Goal: Information Seeking & Learning: Compare options

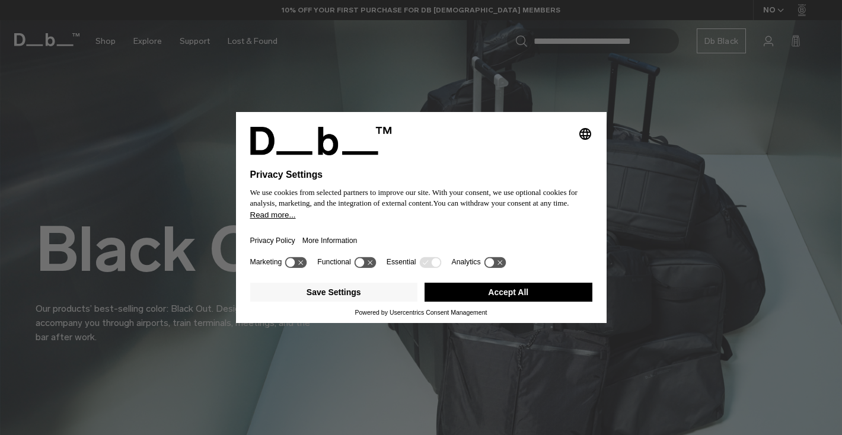
click at [492, 294] on button "Accept All" at bounding box center [509, 292] width 168 height 19
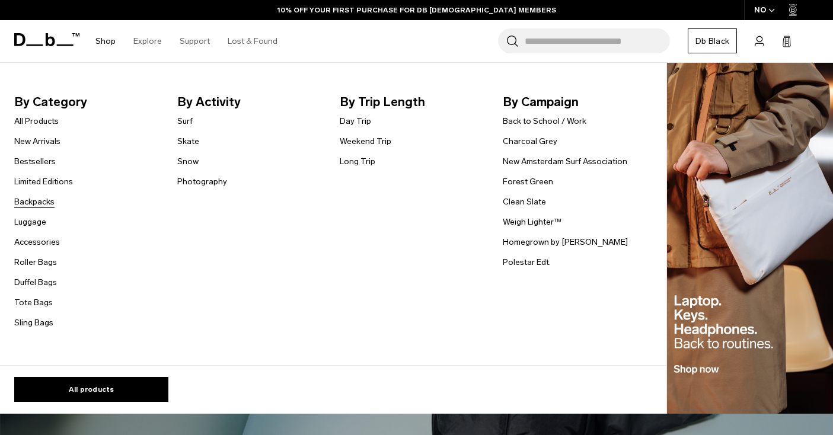
click at [28, 202] on link "Backpacks" at bounding box center [34, 202] width 40 height 12
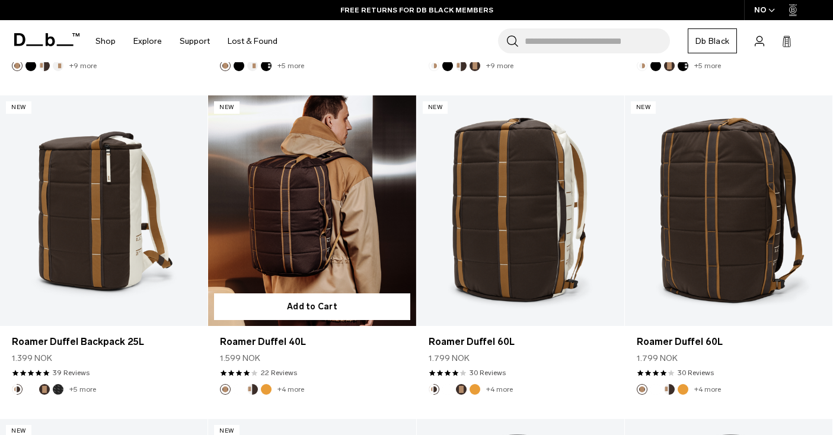
scroll to position [845, 0]
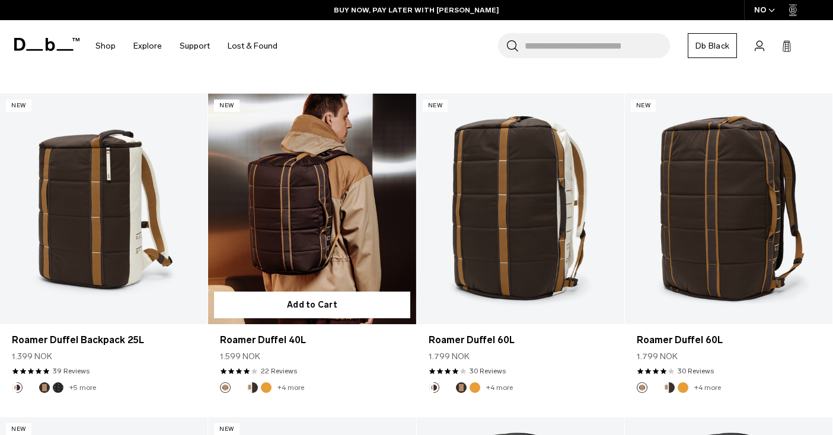
click at [380, 250] on link "Roamer Duffel 40L" at bounding box center [312, 209] width 208 height 231
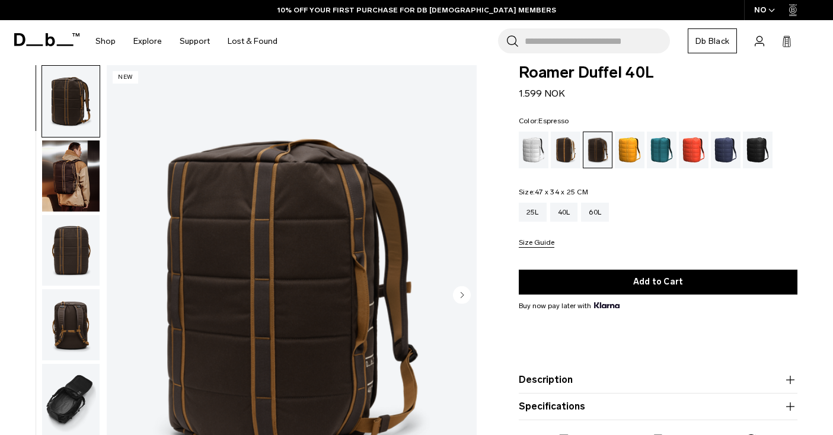
scroll to position [199, 0]
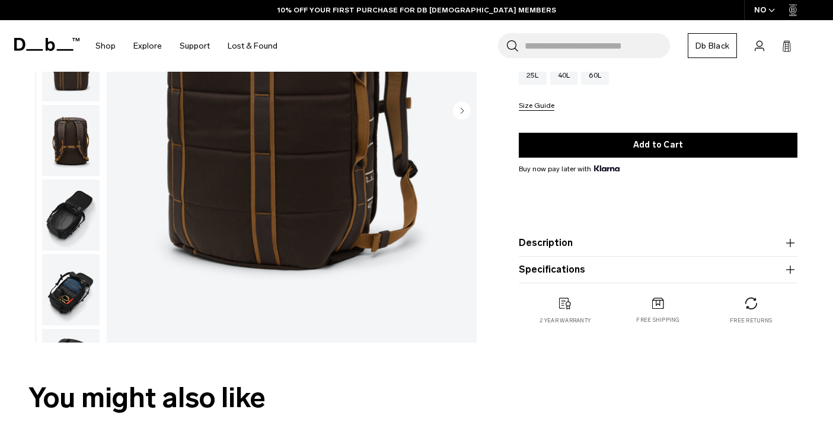
click at [582, 248] on button "Description" at bounding box center [658, 243] width 279 height 14
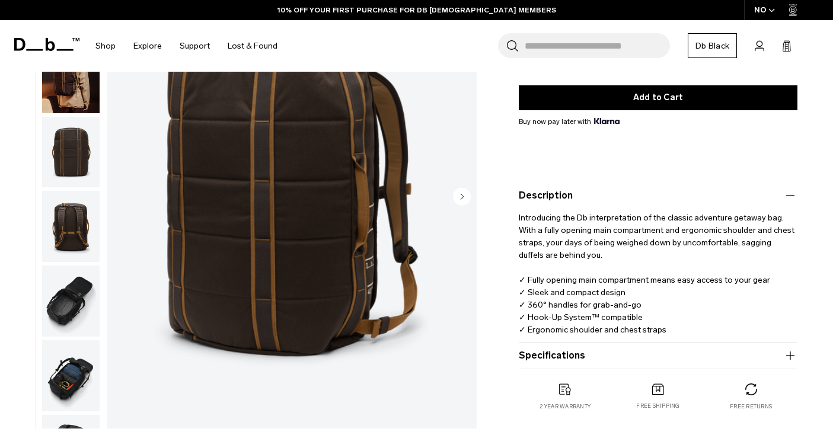
click at [625, 356] on button "Specifications" at bounding box center [658, 356] width 279 height 14
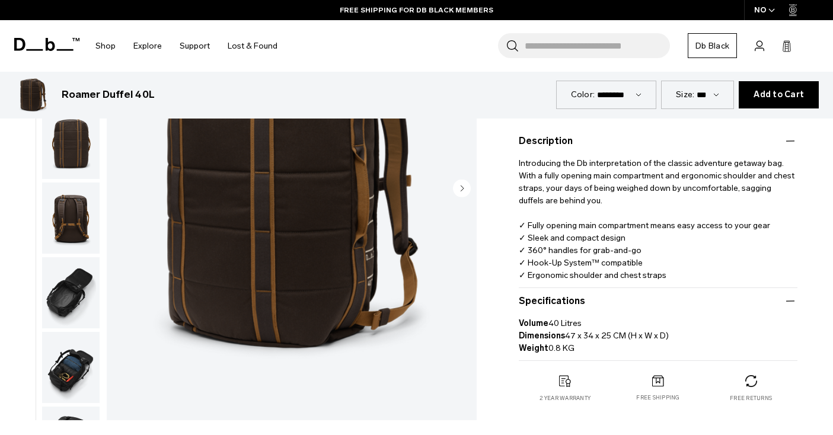
scroll to position [0, 0]
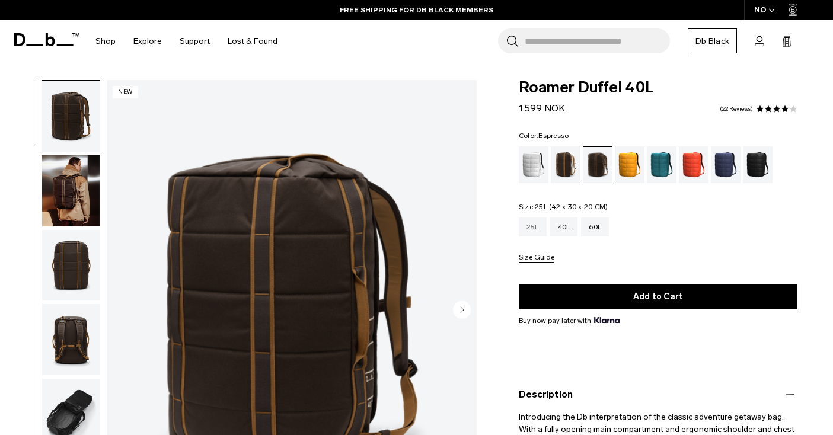
click at [528, 227] on div "25L" at bounding box center [533, 227] width 28 height 19
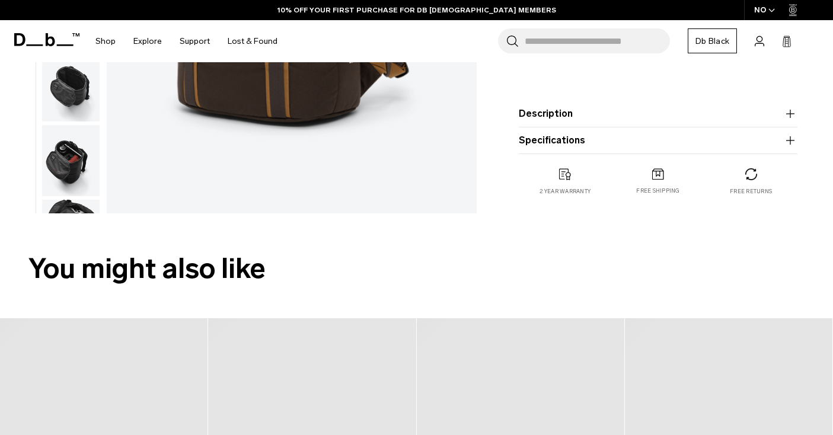
click at [573, 136] on button "Specifications" at bounding box center [658, 140] width 279 height 14
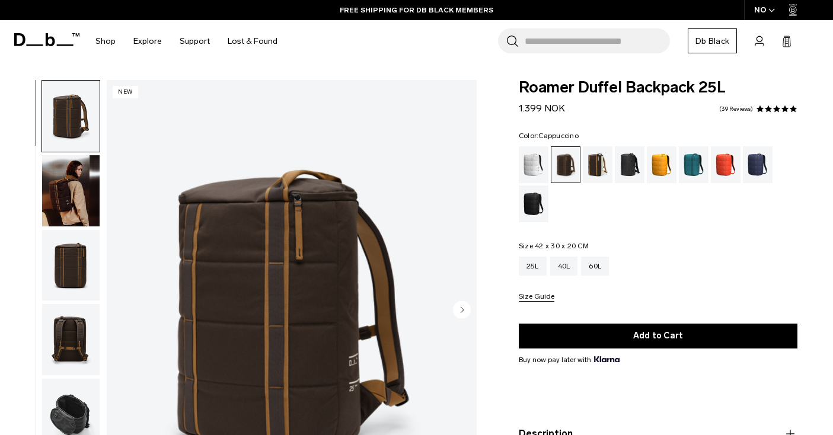
click at [600, 163] on div "Cappuccino" at bounding box center [598, 164] width 30 height 37
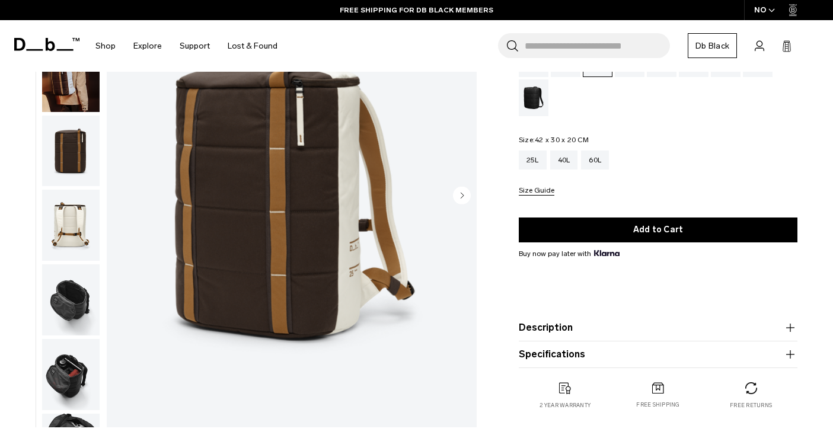
click at [72, 382] on img "button" at bounding box center [71, 374] width 58 height 71
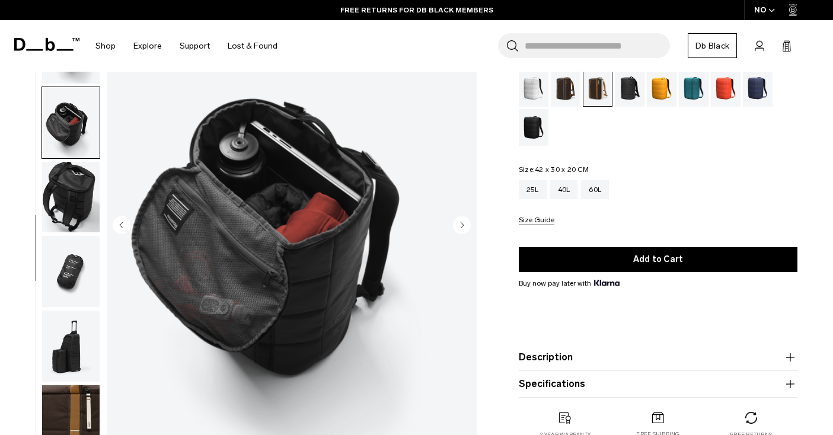
scroll to position [82, 0]
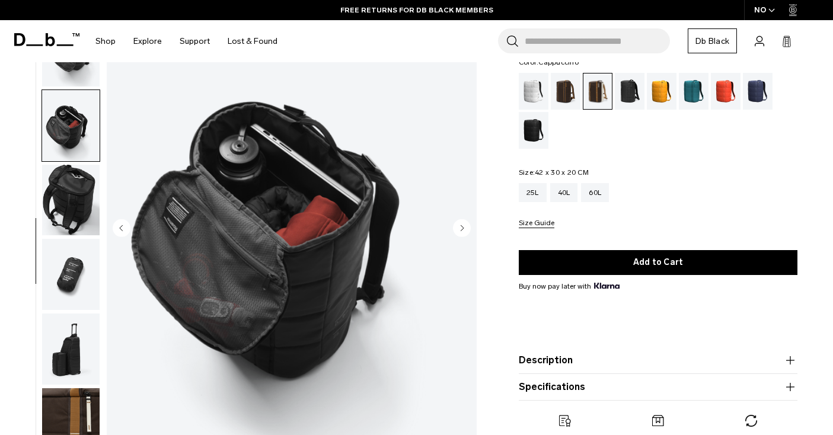
click at [553, 361] on button "Description" at bounding box center [658, 360] width 279 height 14
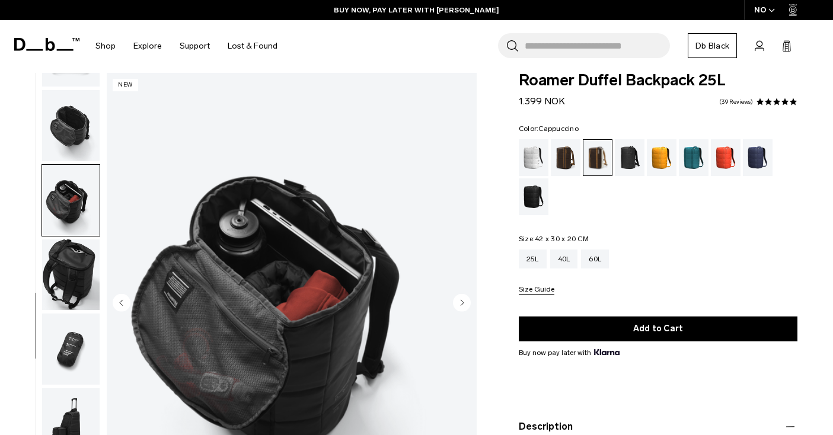
scroll to position [0, 0]
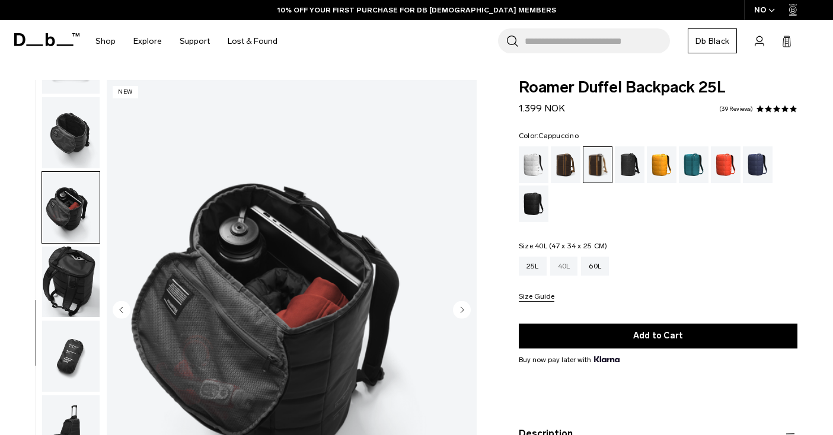
click at [573, 270] on div "40L" at bounding box center [564, 266] width 28 height 19
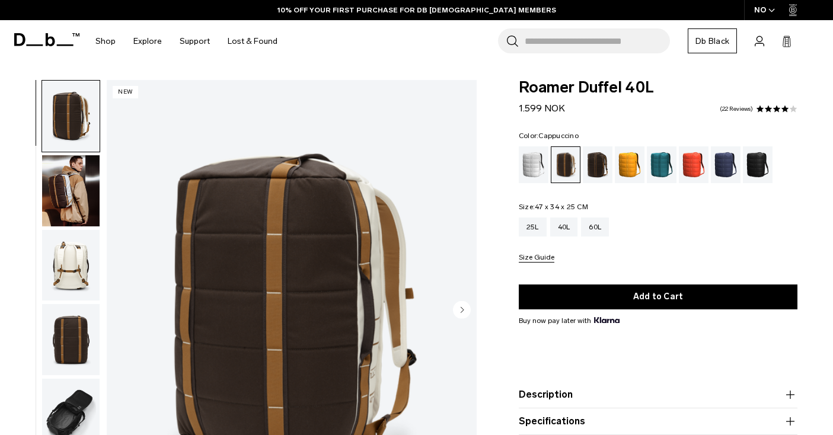
click at [68, 411] on img "button" at bounding box center [71, 414] width 58 height 71
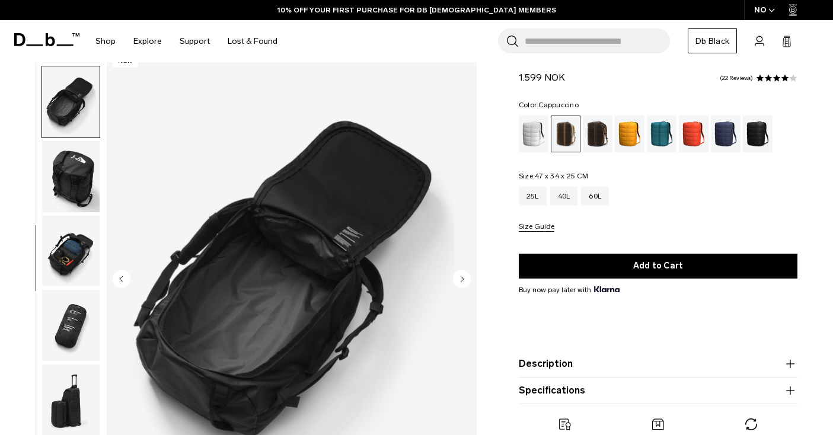
scroll to position [32, 0]
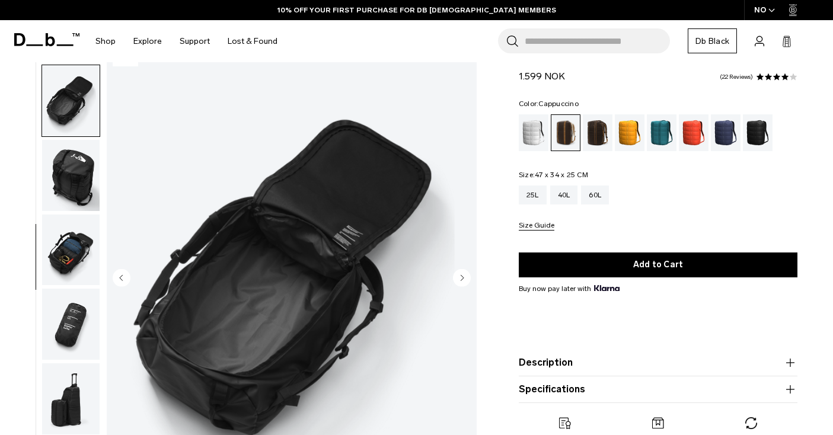
click at [66, 267] on img "button" at bounding box center [71, 250] width 58 height 71
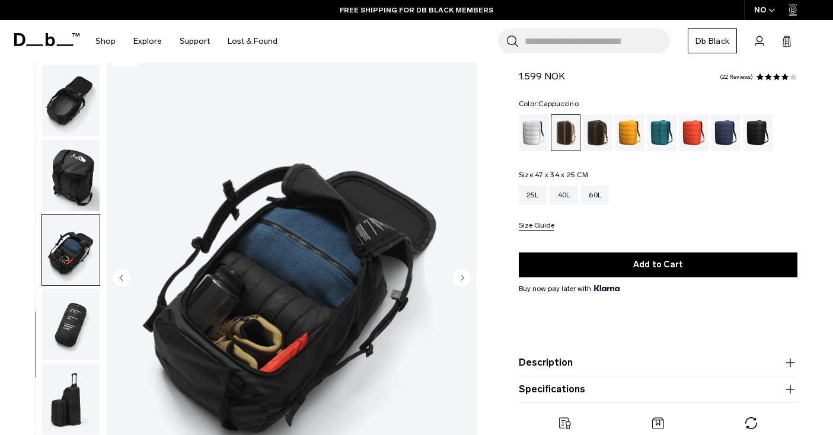
click at [71, 321] on img "button" at bounding box center [71, 324] width 58 height 71
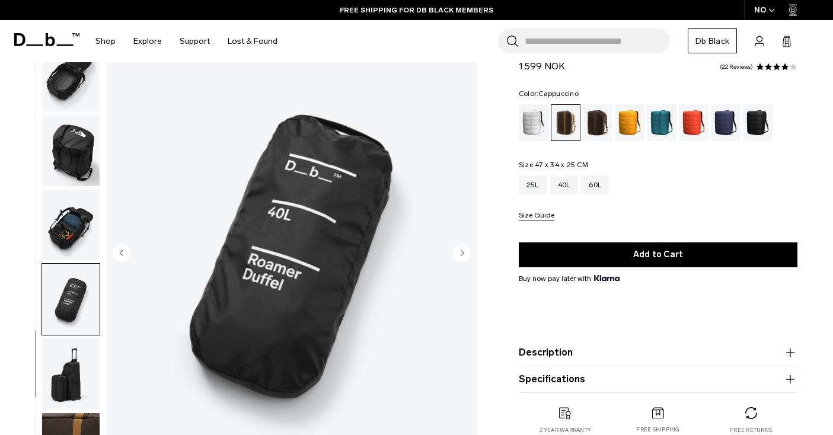
click at [75, 372] on img "button" at bounding box center [71, 374] width 58 height 71
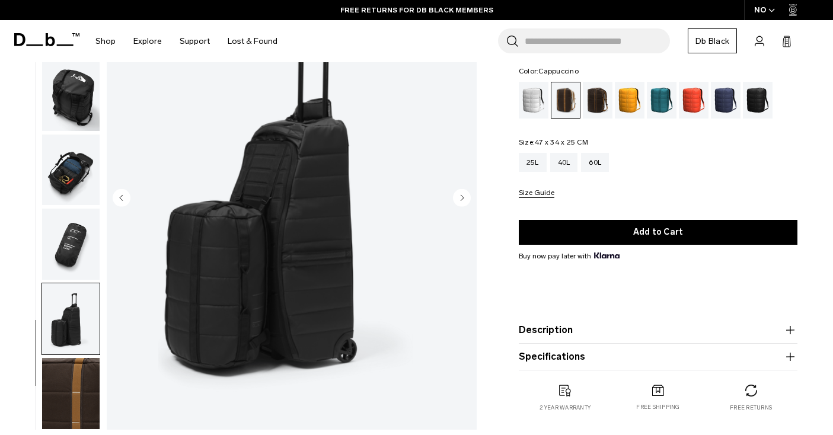
scroll to position [101, 0]
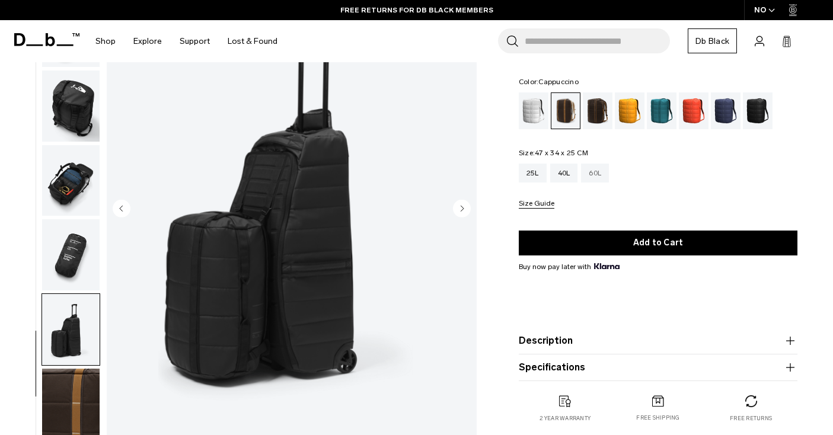
click at [602, 177] on div "60L" at bounding box center [595, 173] width 28 height 19
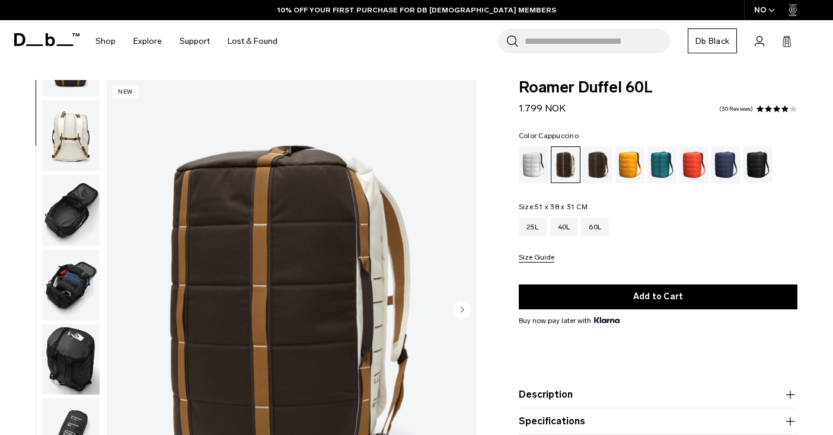
scroll to position [205, 0]
click at [523, 232] on div "25L" at bounding box center [533, 227] width 28 height 19
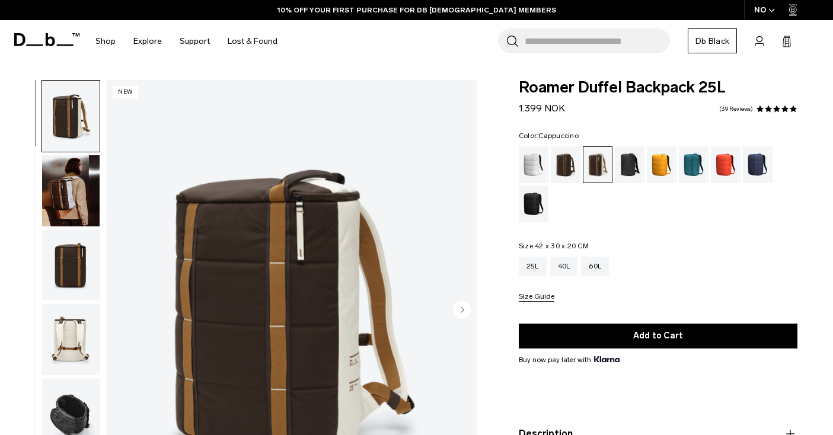
drag, startPoint x: 339, startPoint y: 229, endPoint x: 333, endPoint y: 225, distance: 7.2
select select
select select "**********"
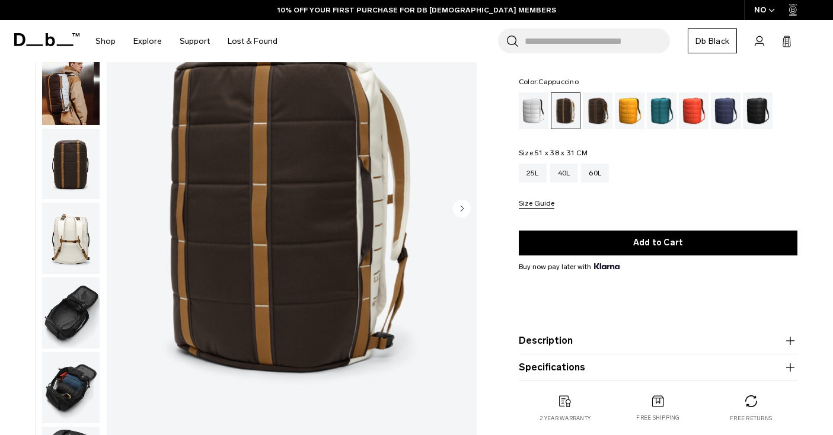
drag, startPoint x: 0, startPoint y: 0, endPoint x: 327, endPoint y: 240, distance: 405.6
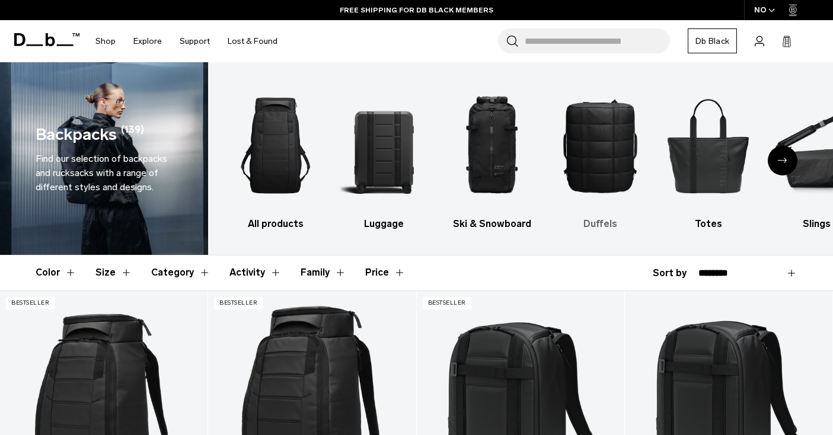
click at [593, 171] on img "4 / 10" at bounding box center [600, 145] width 87 height 131
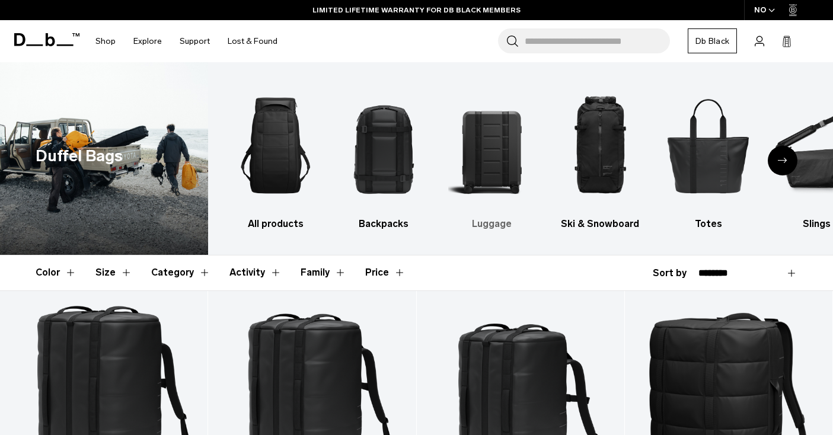
click at [531, 153] on img "3 / 10" at bounding box center [491, 145] width 87 height 131
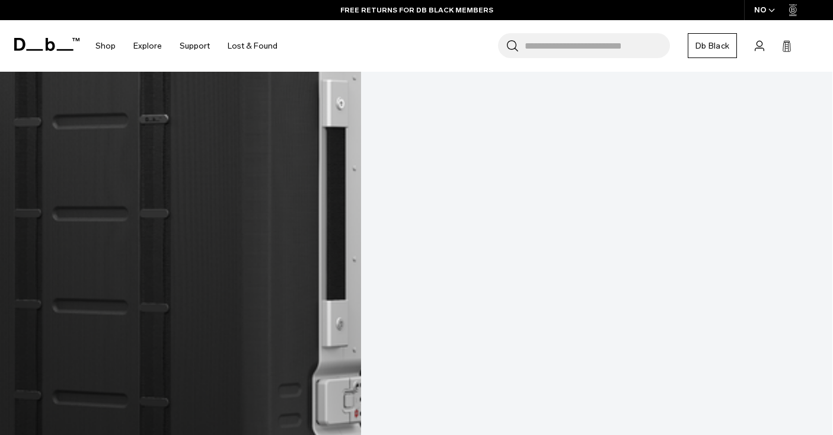
scroll to position [3512, 0]
